Goal: Transaction & Acquisition: Book appointment/travel/reservation

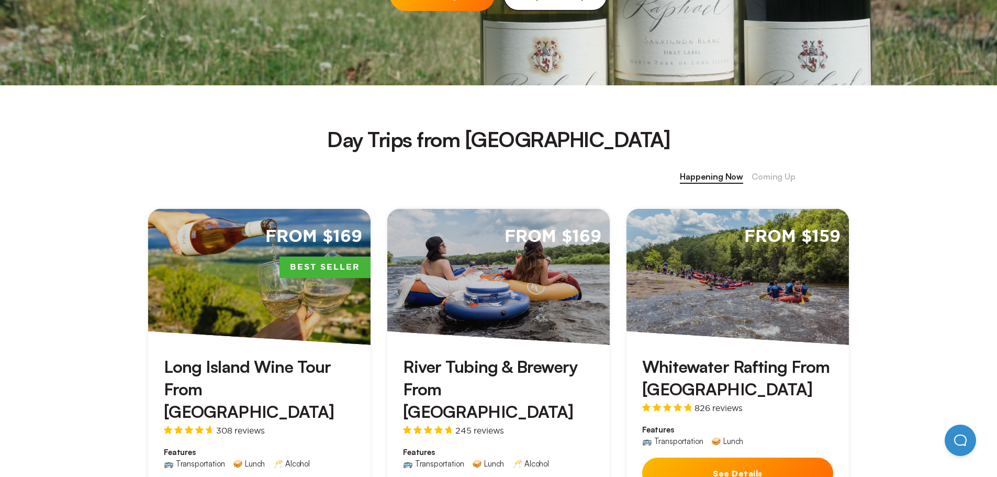
scroll to position [366, 0]
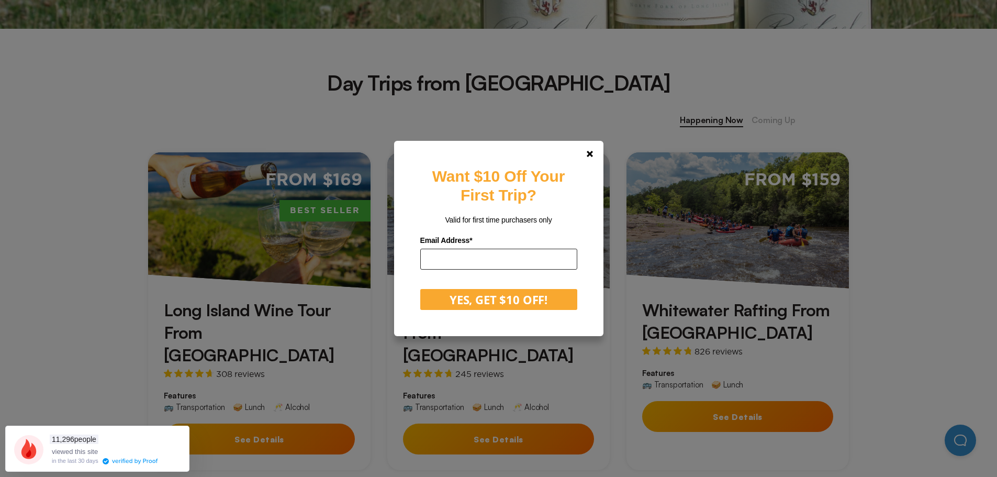
click at [563, 263] on input "email" at bounding box center [498, 259] width 157 height 21
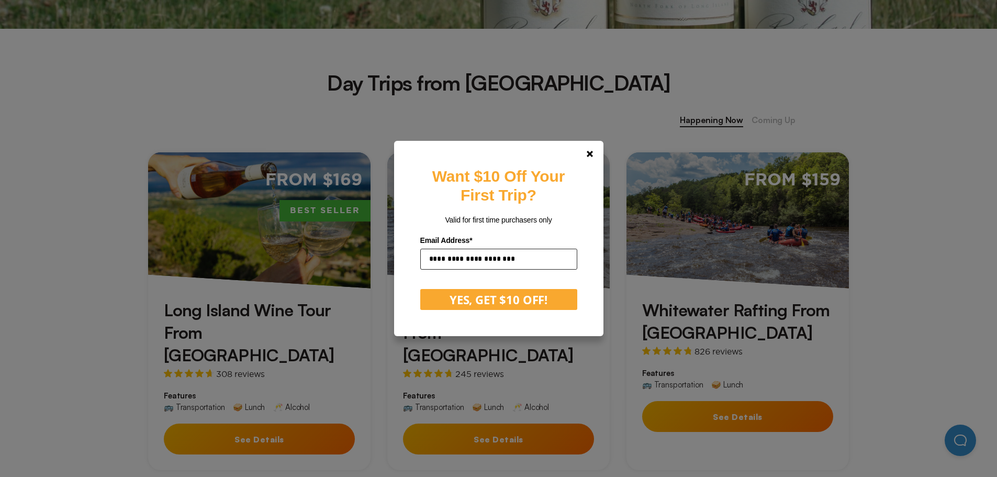
type input "**********"
click at [485, 287] on form "**********" at bounding box center [498, 271] width 157 height 78
click at [485, 300] on button "YES, GET $10 OFF!" at bounding box center [498, 299] width 157 height 21
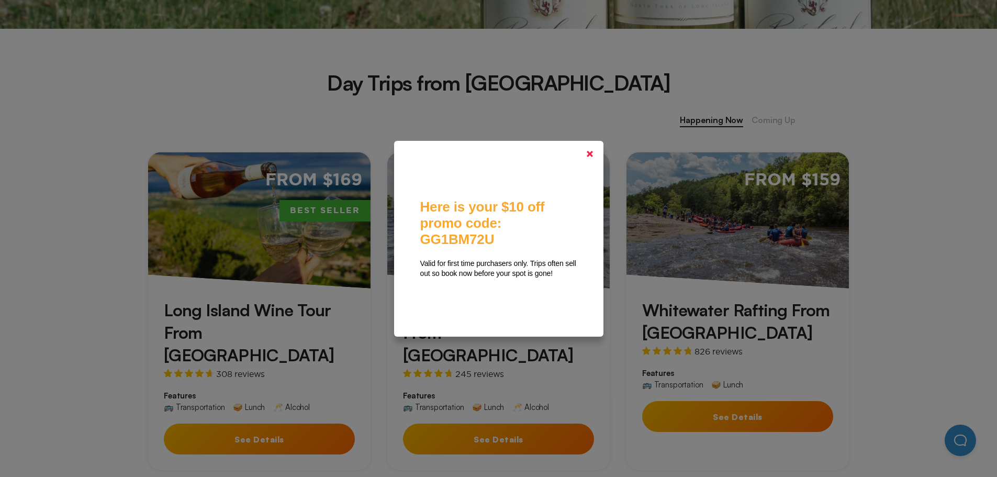
click at [595, 150] on link at bounding box center [589, 153] width 25 height 25
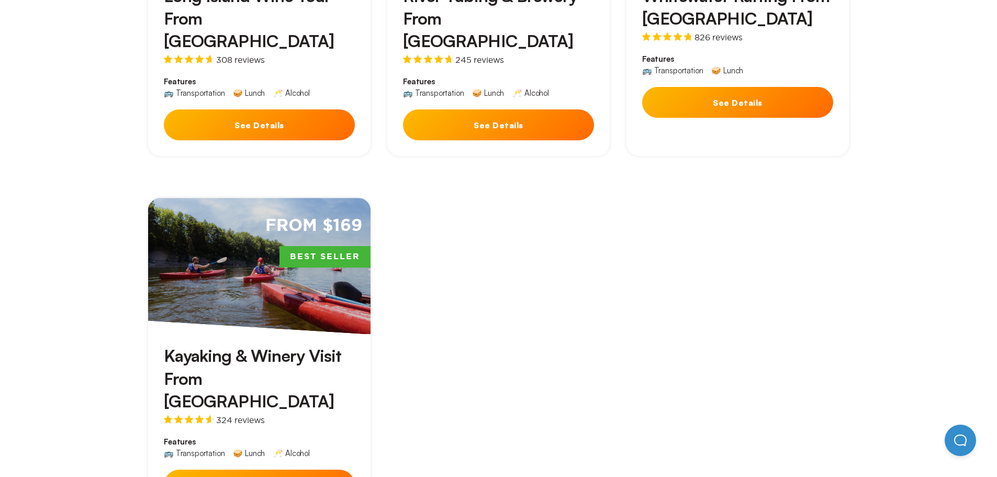
scroll to position [576, 0]
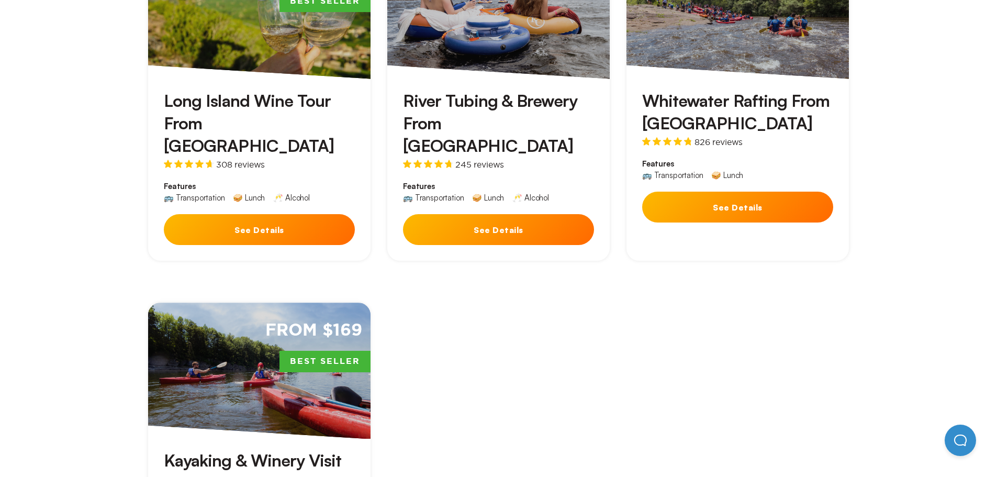
click at [282, 214] on button "See Details" at bounding box center [259, 229] width 191 height 31
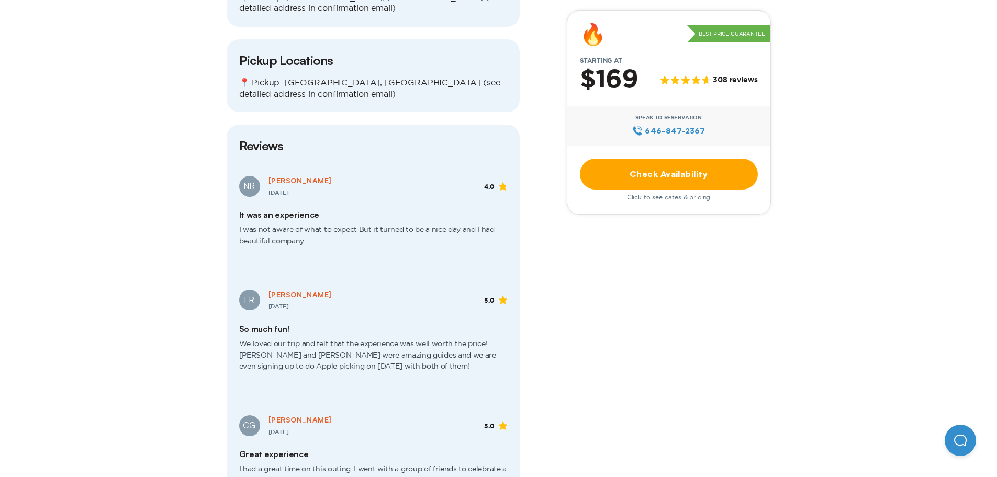
scroll to position [1256, 0]
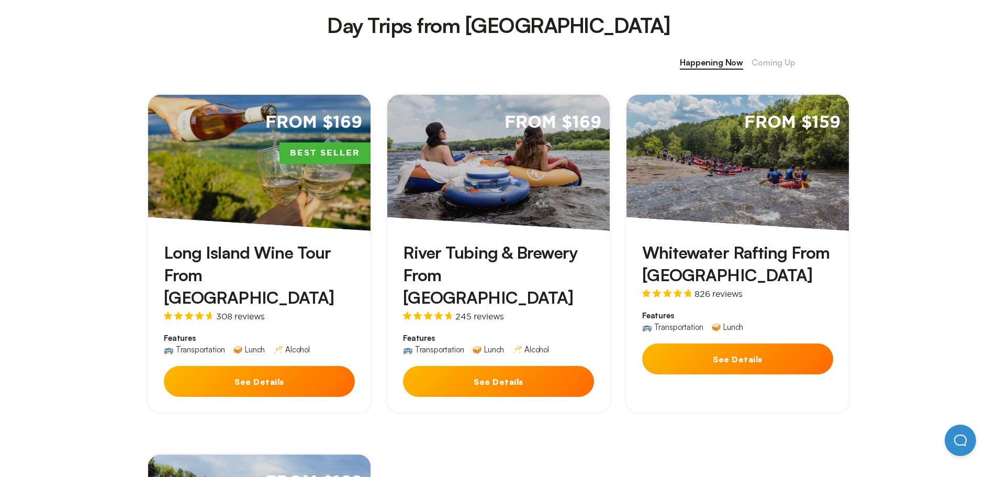
scroll to position [419, 0]
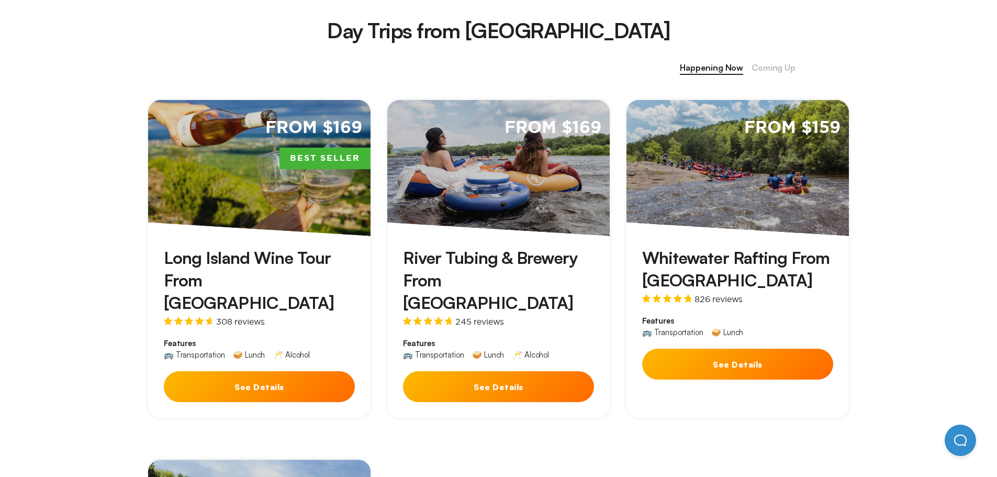
click at [802, 202] on div "From $159" at bounding box center [738, 168] width 222 height 136
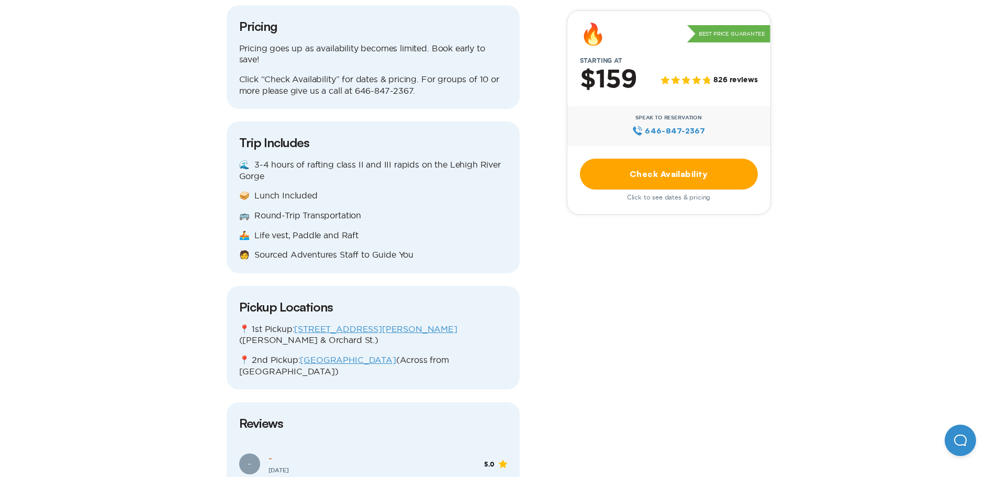
scroll to position [1256, 0]
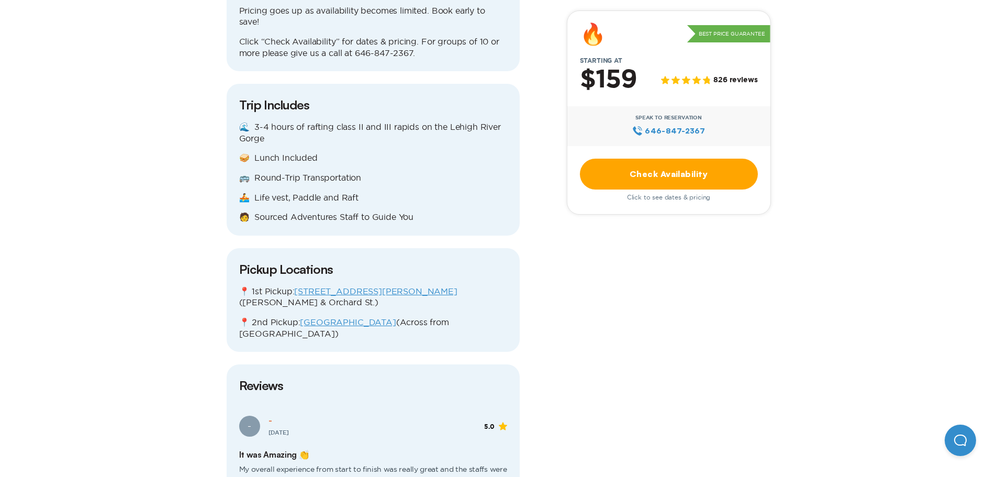
click at [643, 182] on link "Check Availability" at bounding box center [669, 174] width 178 height 31
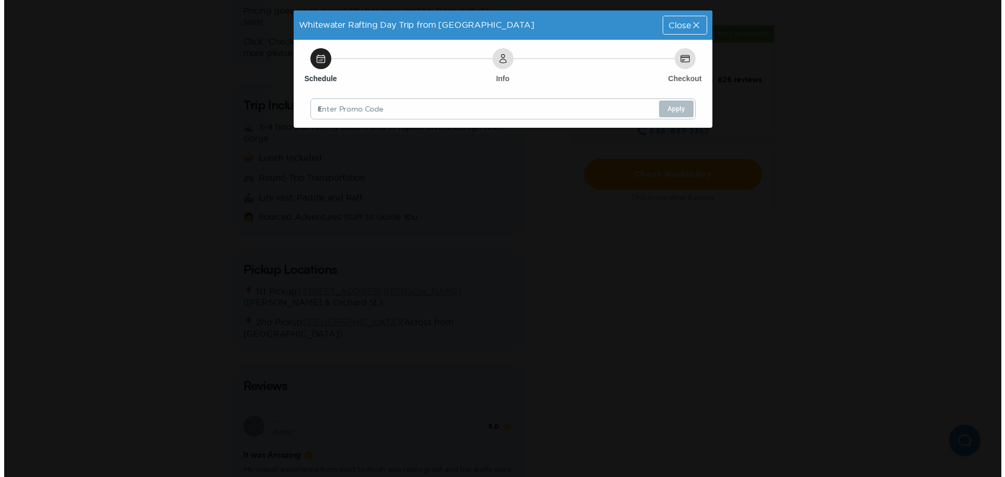
scroll to position [0, 0]
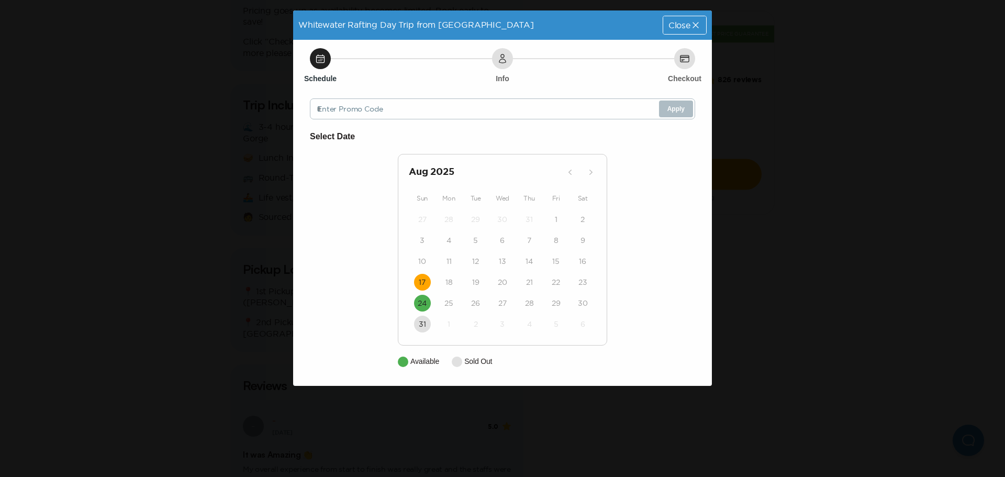
click at [420, 283] on time "17" at bounding box center [422, 282] width 7 height 10
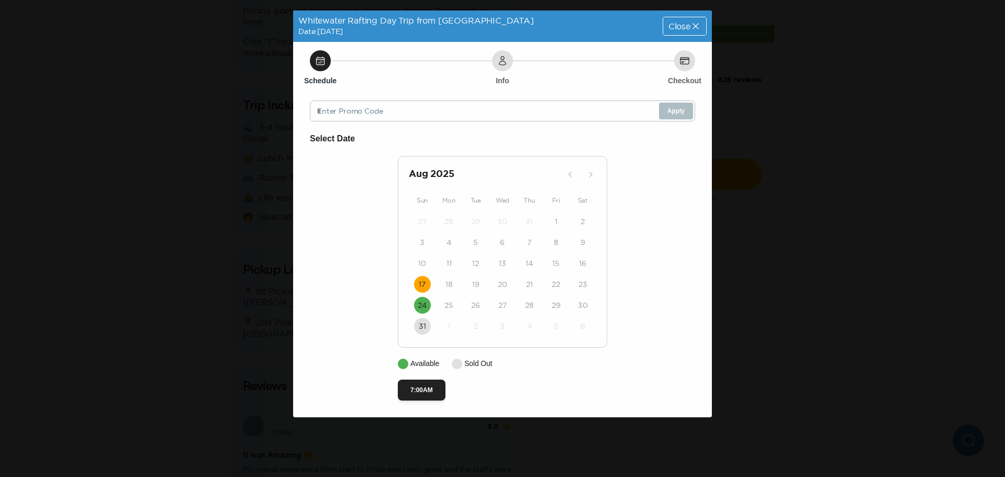
click at [418, 279] on button "17" at bounding box center [422, 284] width 17 height 17
click at [426, 392] on button "7:00AM" at bounding box center [422, 390] width 48 height 21
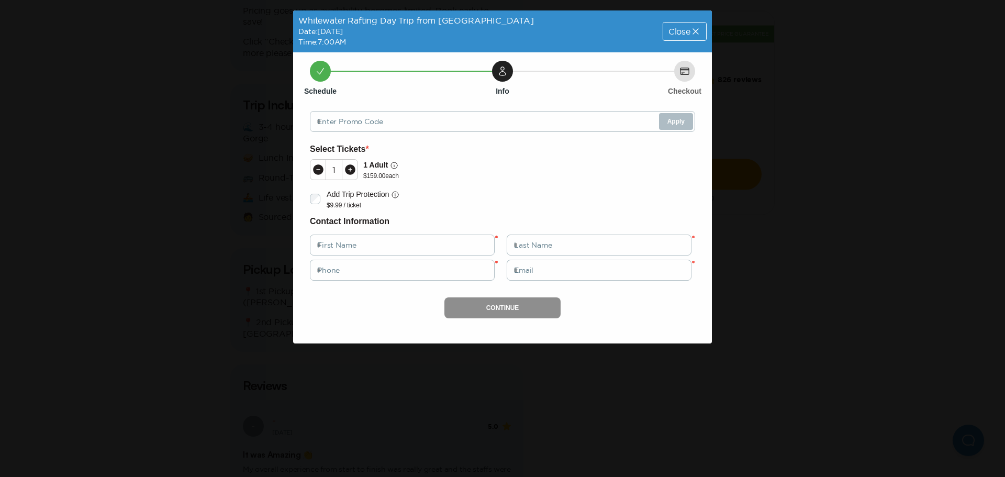
click at [685, 35] on span "Close" at bounding box center [679, 31] width 22 height 8
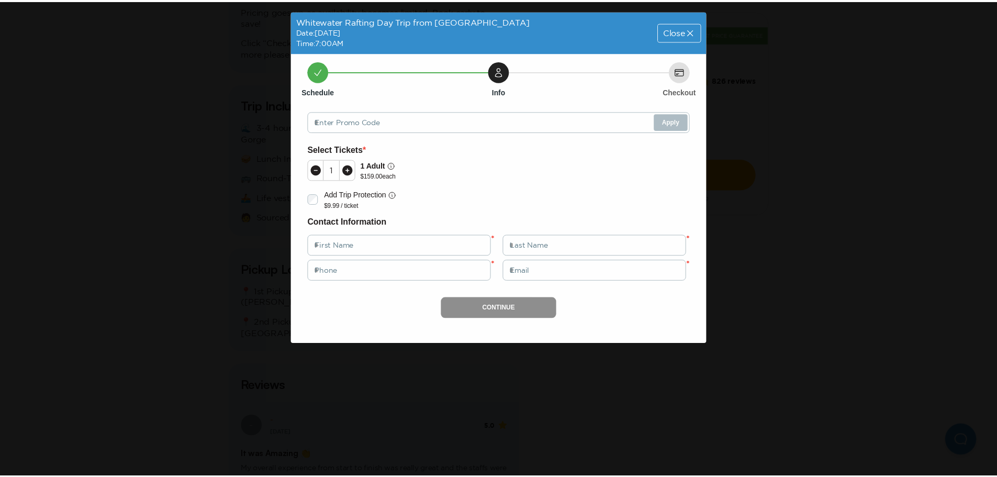
scroll to position [1256, 0]
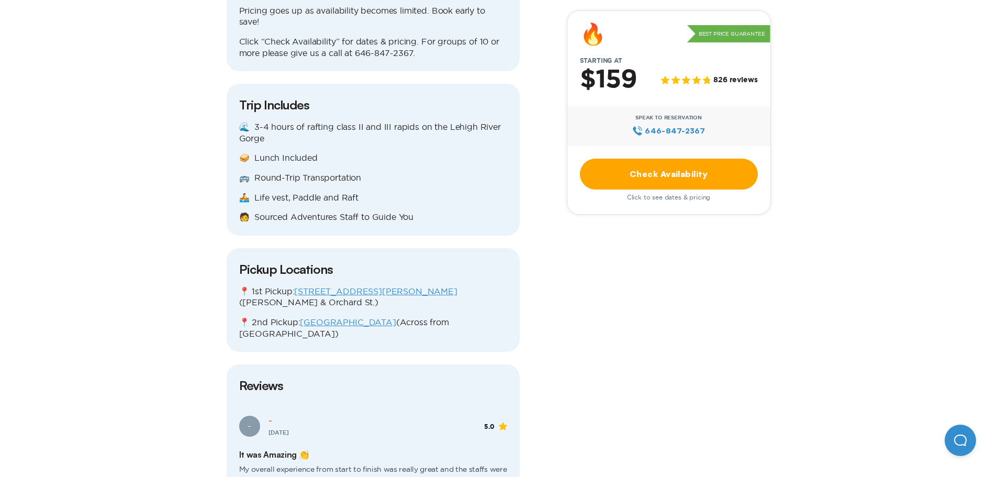
click at [332, 286] on link "[STREET_ADDRESS][PERSON_NAME]" at bounding box center [375, 290] width 163 height 9
click at [340, 317] on link "[GEOGRAPHIC_DATA]" at bounding box center [348, 321] width 96 height 9
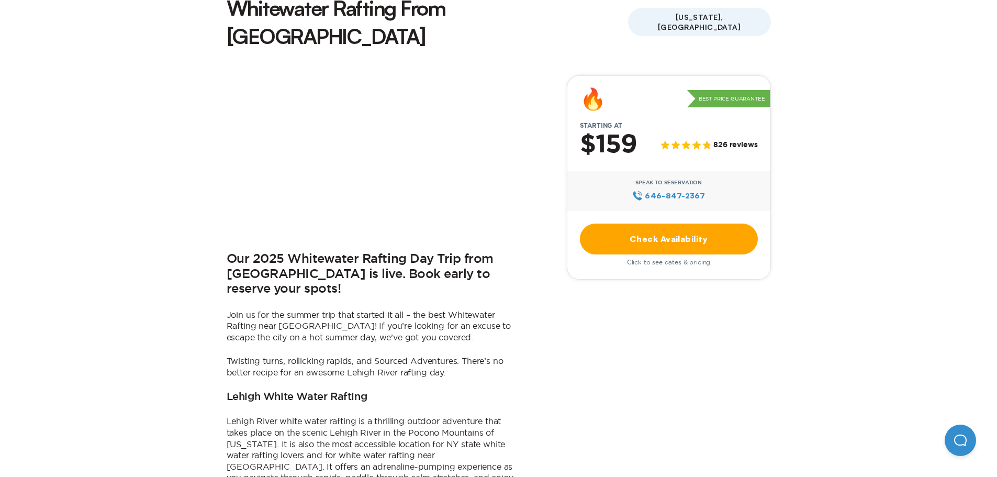
scroll to position [304, 0]
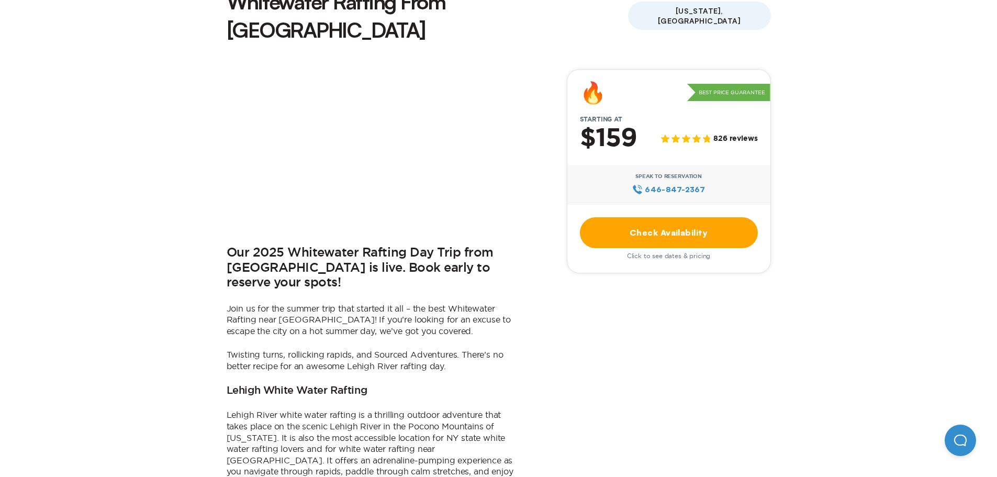
click at [666, 217] on link "Check Availability" at bounding box center [669, 232] width 178 height 31
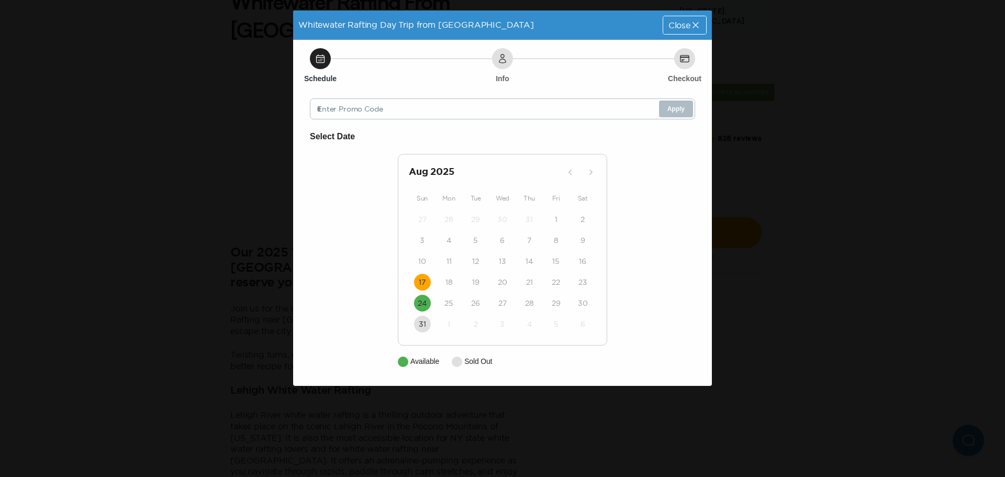
click at [416, 287] on button "17" at bounding box center [422, 282] width 17 height 17
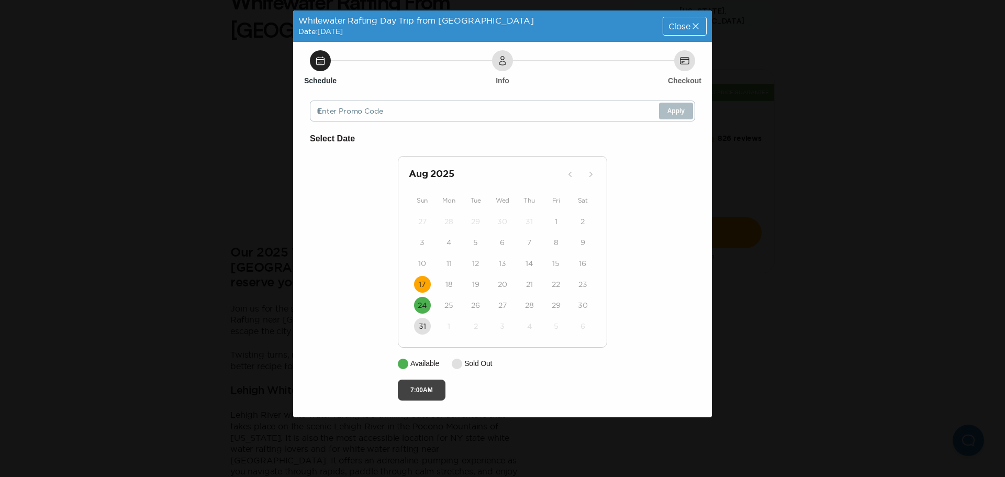
click at [428, 395] on button "7:00AM" at bounding box center [422, 390] width 48 height 21
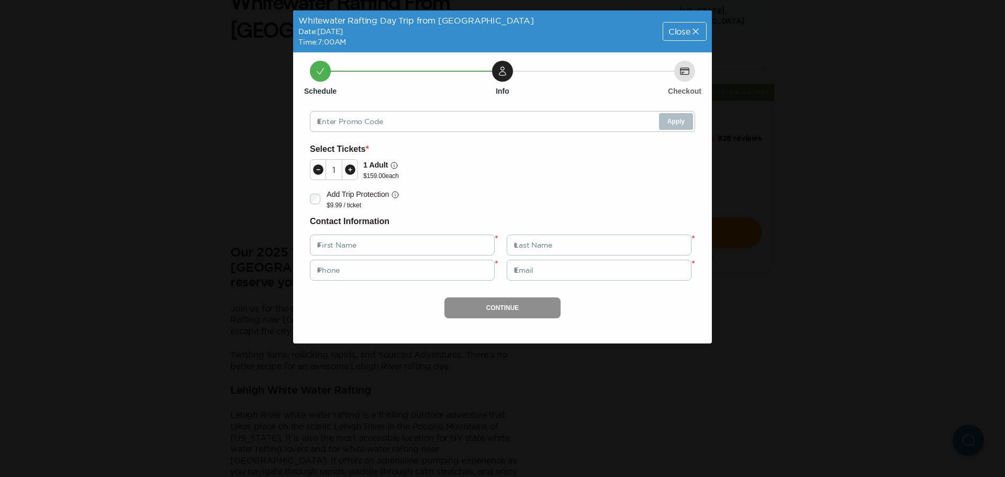
click at [355, 169] on icon at bounding box center [350, 169] width 10 height 10
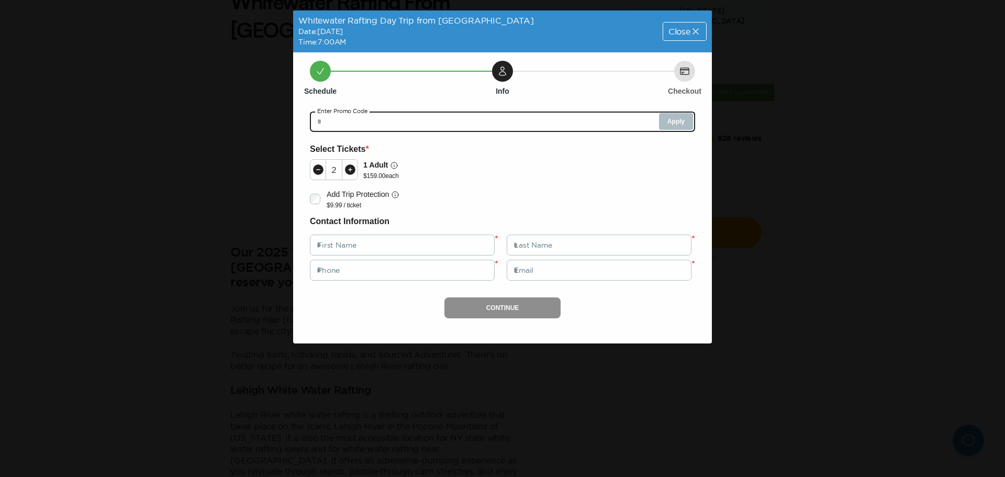
click at [447, 119] on input "text" at bounding box center [502, 121] width 385 height 21
type input "********"
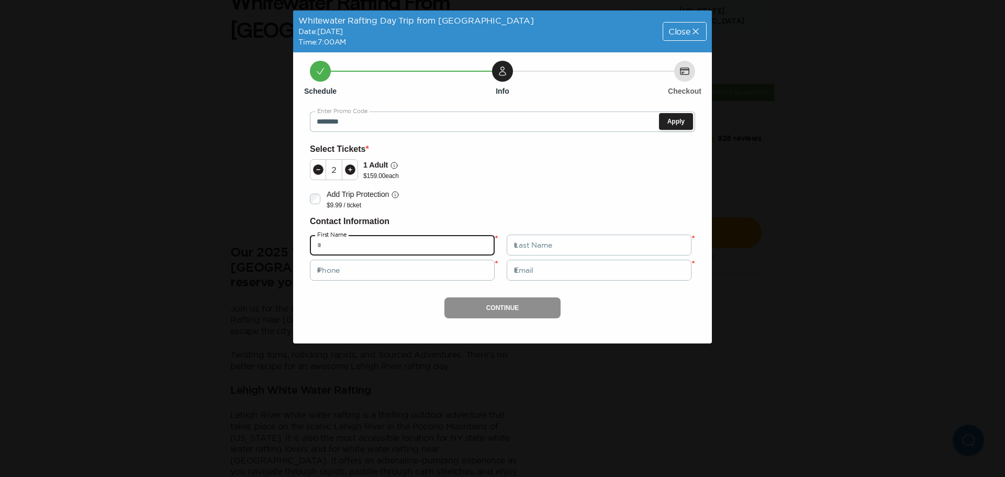
click at [454, 248] on input "text" at bounding box center [402, 245] width 185 height 21
type input "*******"
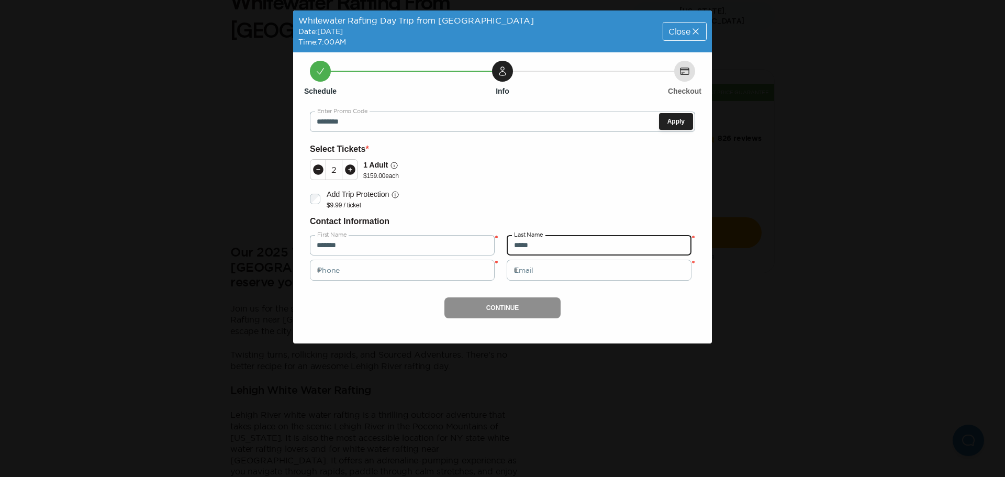
type input "*****"
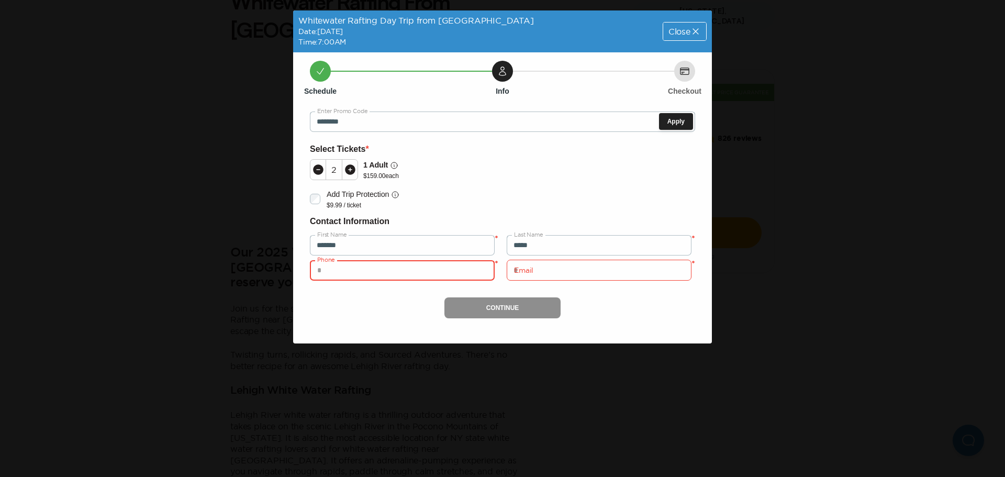
click at [397, 268] on input "tel" at bounding box center [402, 270] width 185 height 21
type input "**********"
type input "*"
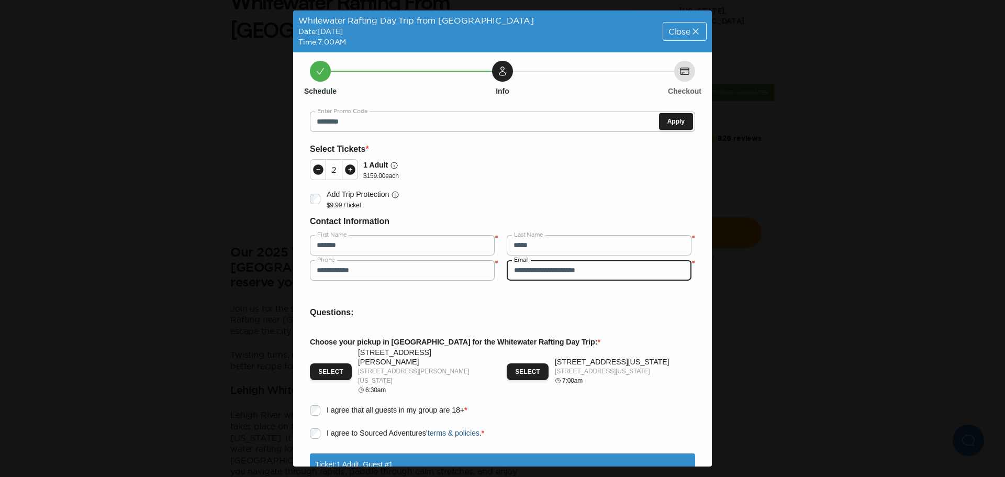
scroll to position [52, 0]
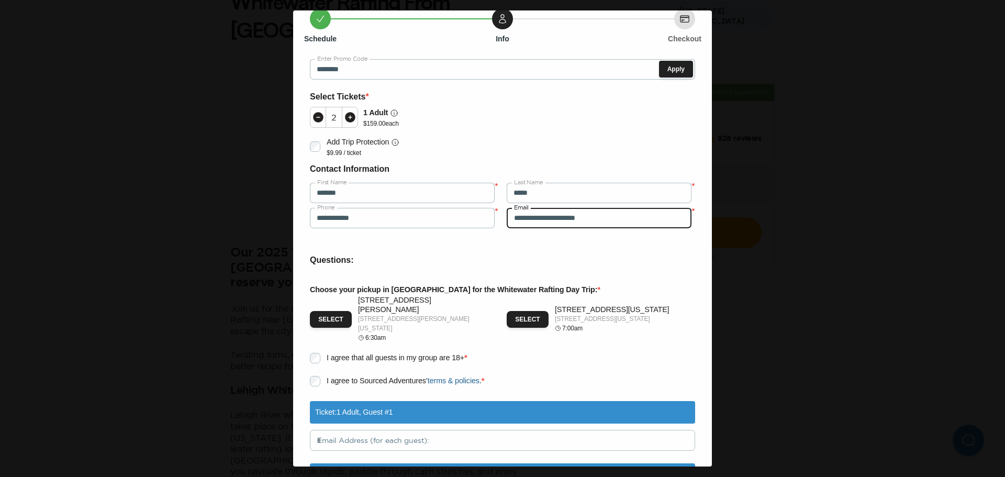
type input "**********"
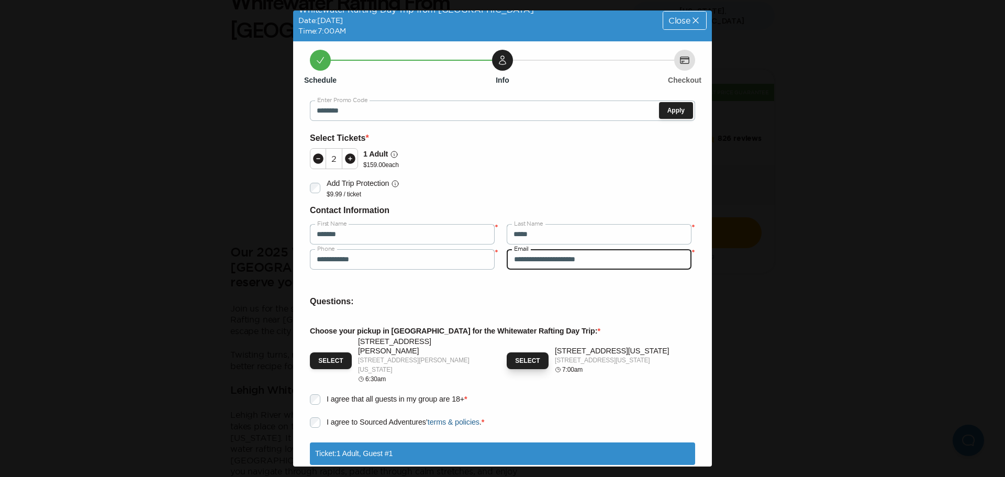
scroll to position [0, 0]
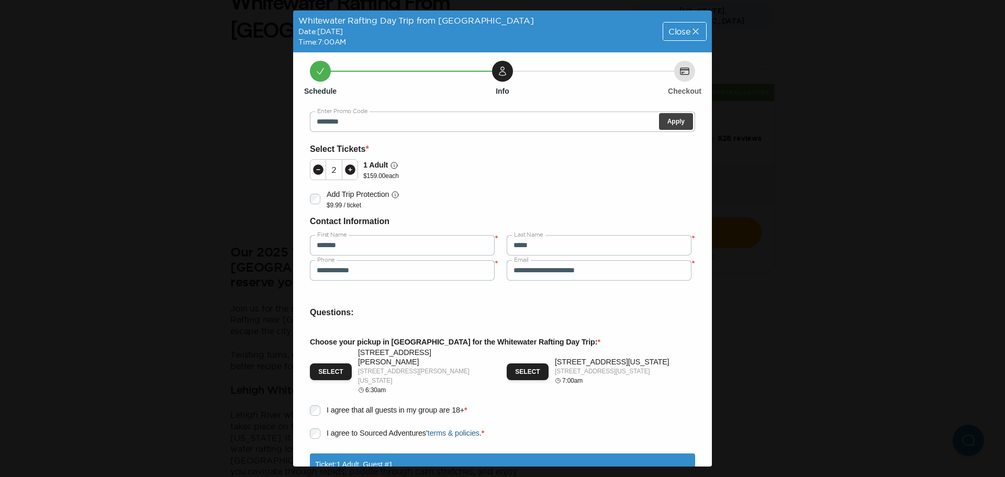
click at [664, 115] on button "Apply" at bounding box center [676, 121] width 34 height 17
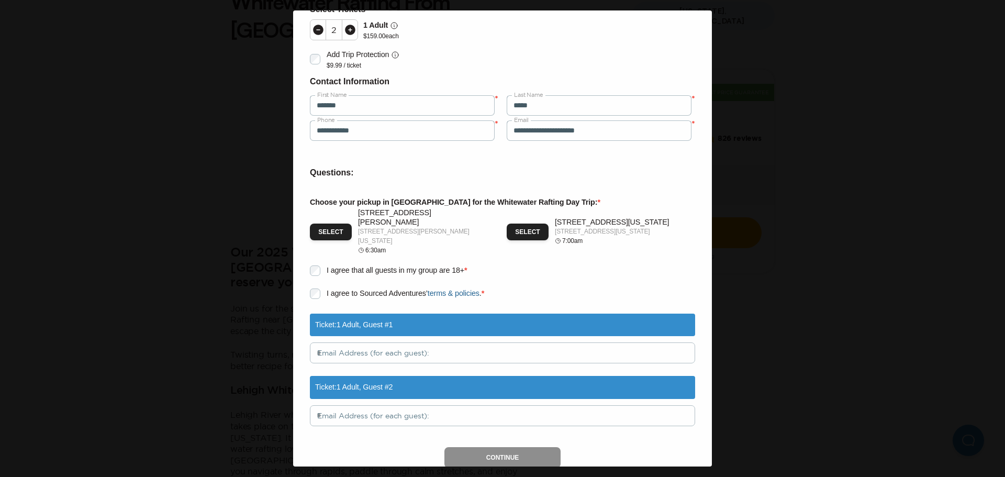
scroll to position [157, 0]
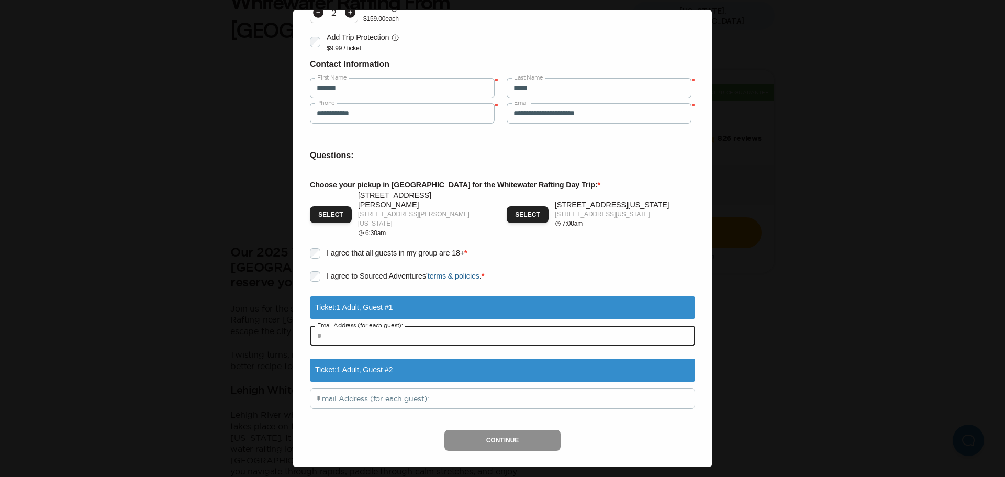
click at [417, 330] on input "text" at bounding box center [502, 335] width 385 height 21
type input "*"
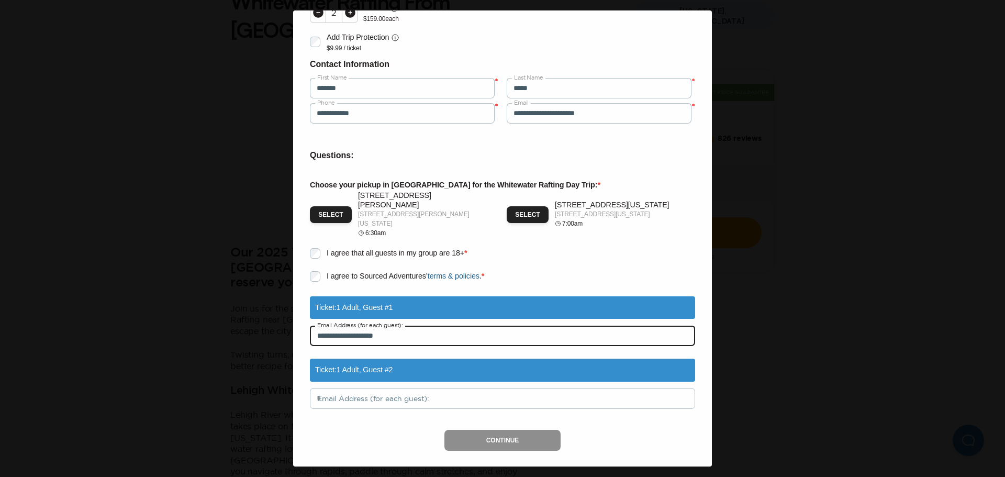
type input "**********"
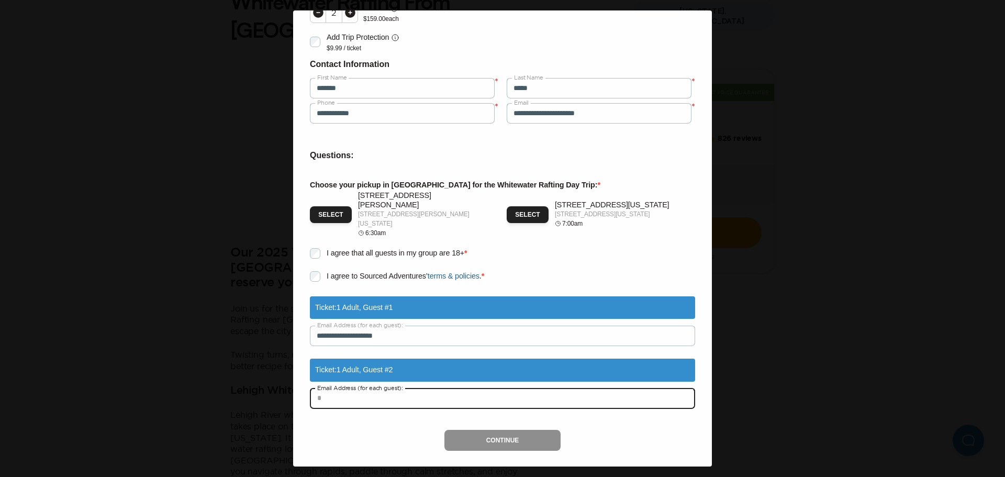
click at [378, 391] on input "text" at bounding box center [502, 398] width 385 height 21
type input "**********"
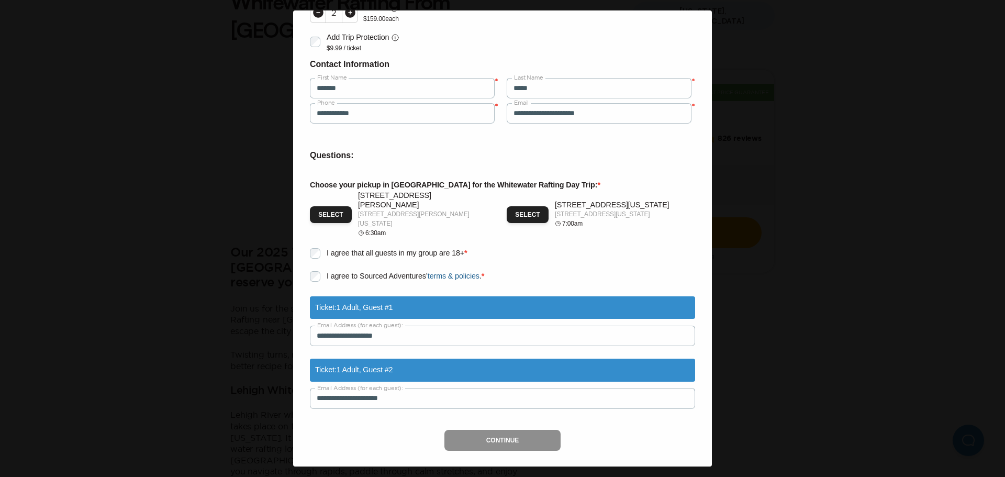
click at [492, 430] on div "Continue" at bounding box center [502, 440] width 385 height 21
click at [520, 209] on button "Select" at bounding box center [528, 214] width 42 height 17
click at [522, 430] on button "Continue" at bounding box center [502, 440] width 117 height 21
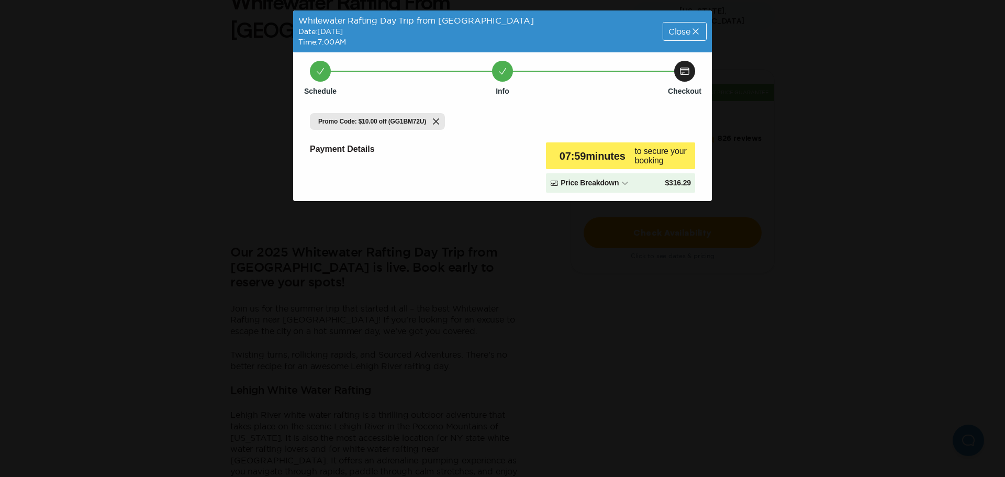
scroll to position [0, 0]
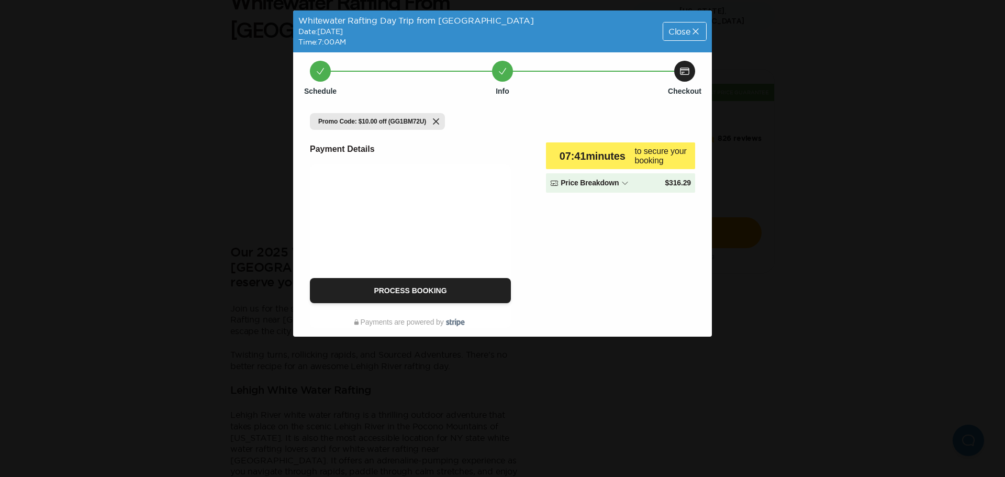
click at [627, 181] on icon at bounding box center [625, 183] width 8 height 8
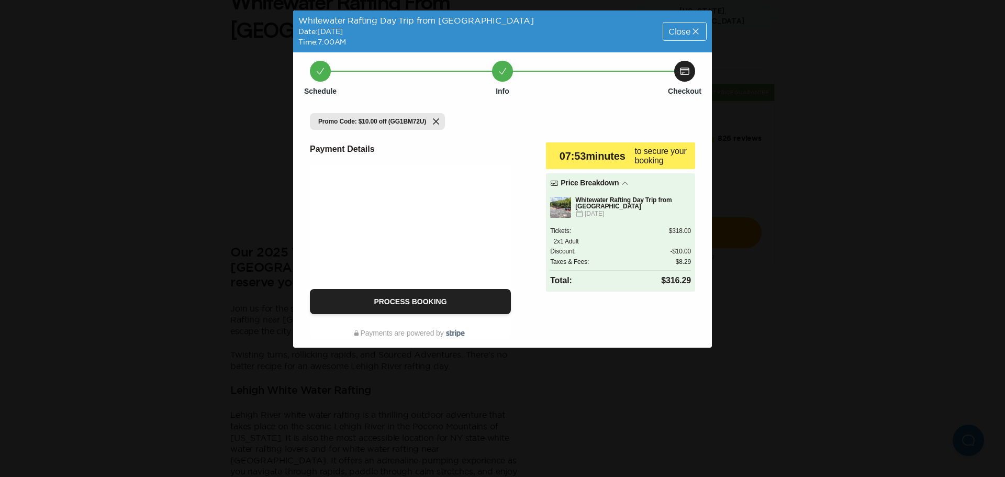
click at [627, 180] on icon at bounding box center [625, 183] width 8 height 8
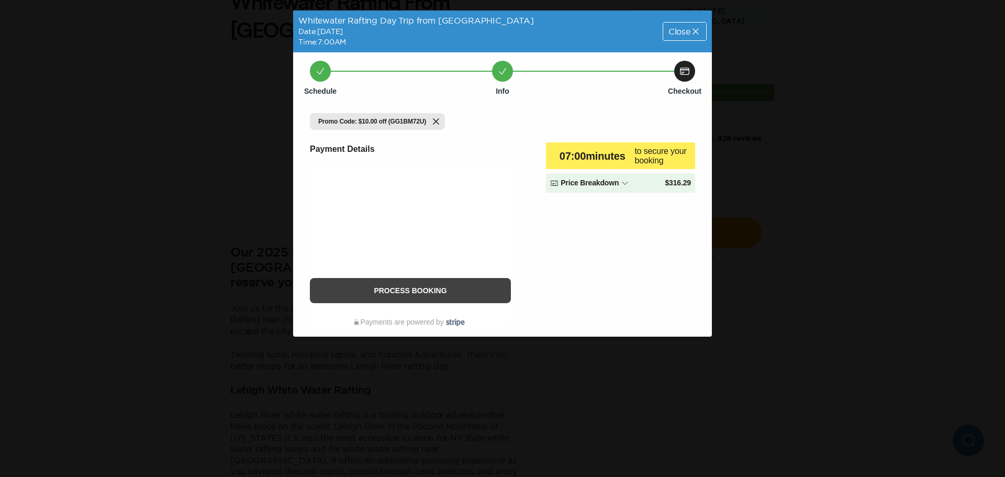
click at [328, 286] on button "Process Booking" at bounding box center [410, 290] width 201 height 25
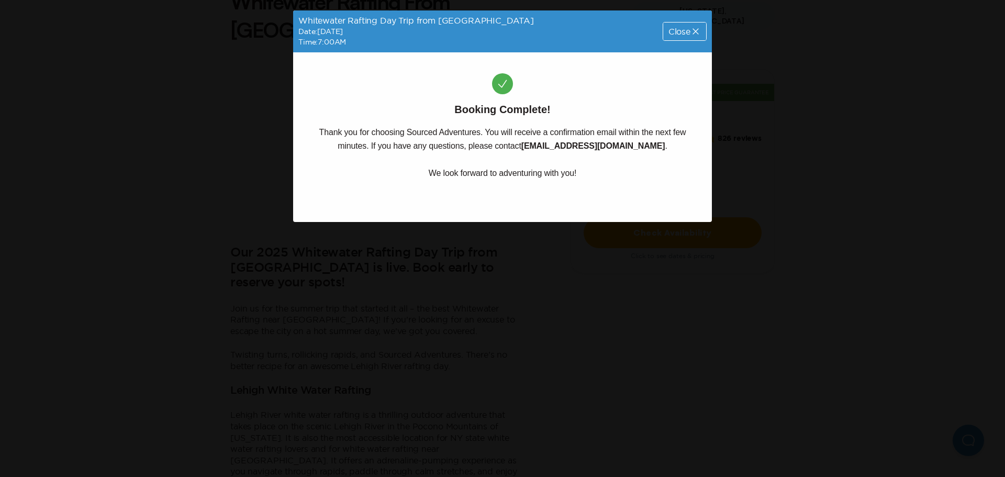
click at [690, 24] on div "Close" at bounding box center [684, 32] width 43 height 18
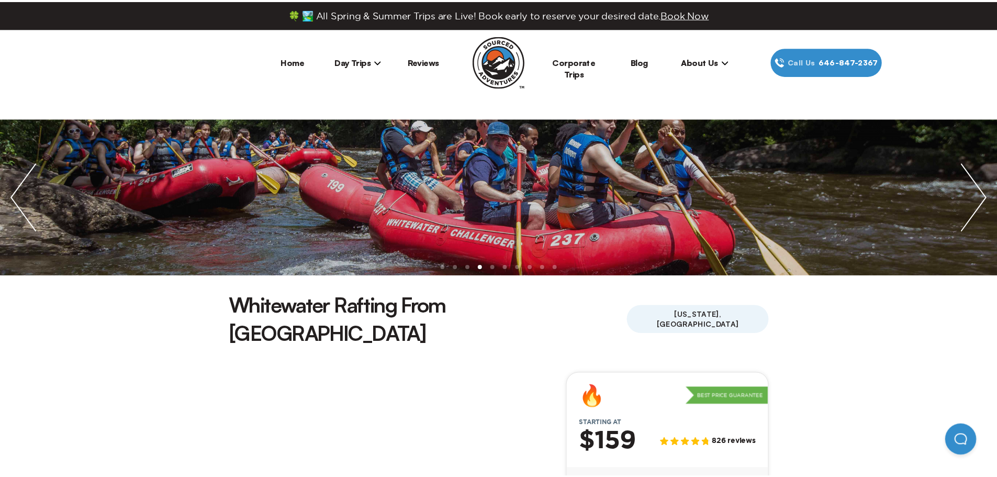
scroll to position [304, 0]
